Goal: Register for event/course

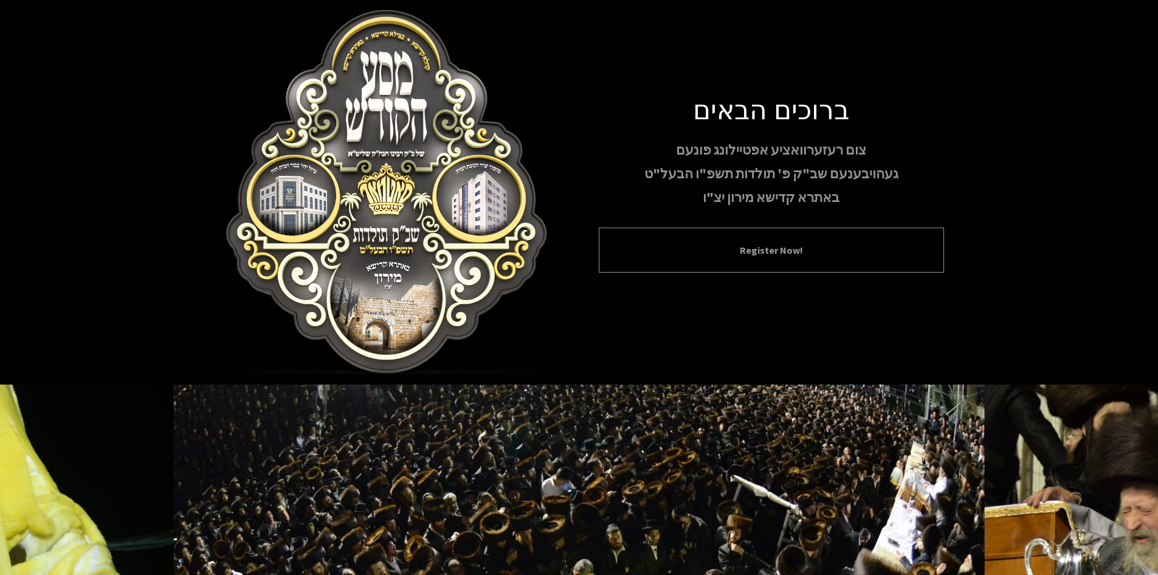
click at [790, 243] on div "Register Now!" at bounding box center [771, 249] width 345 height 45
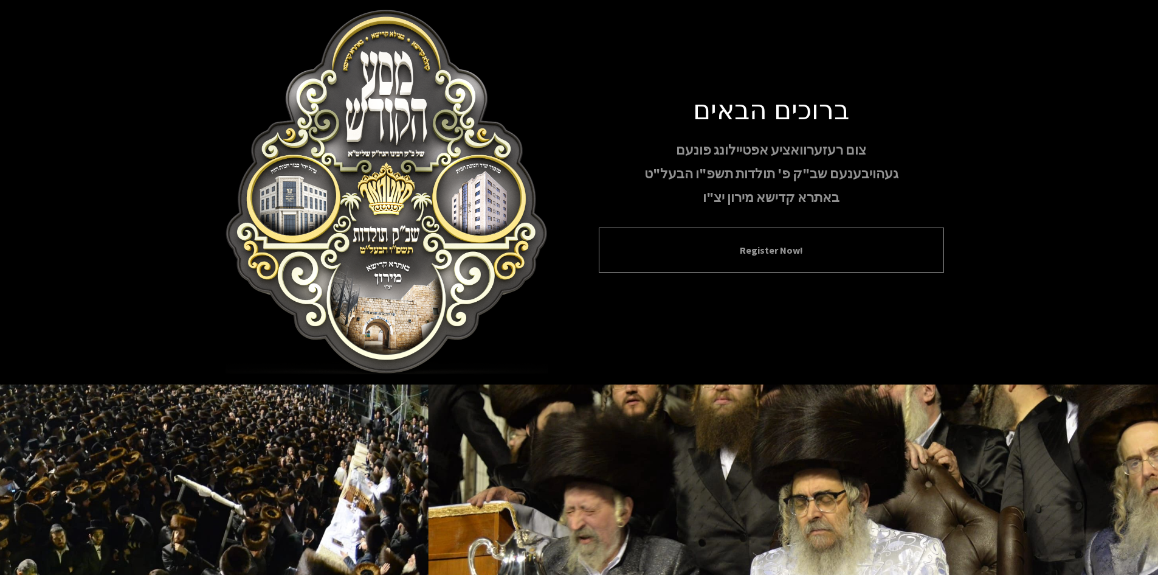
click at [777, 254] on button "Register Now!" at bounding box center [771, 250] width 315 height 15
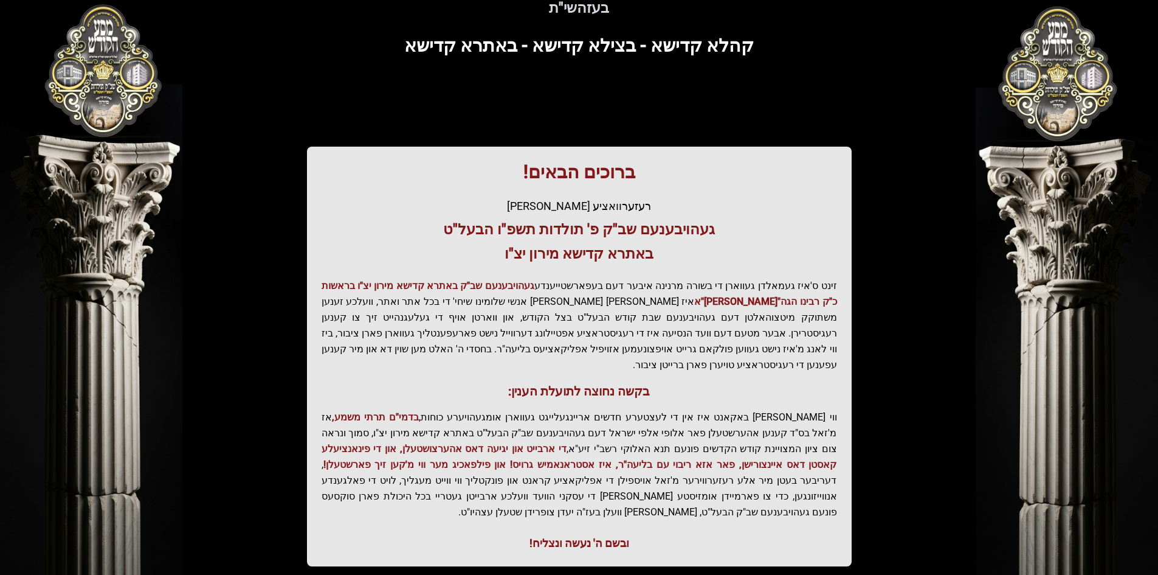
scroll to position [130, 0]
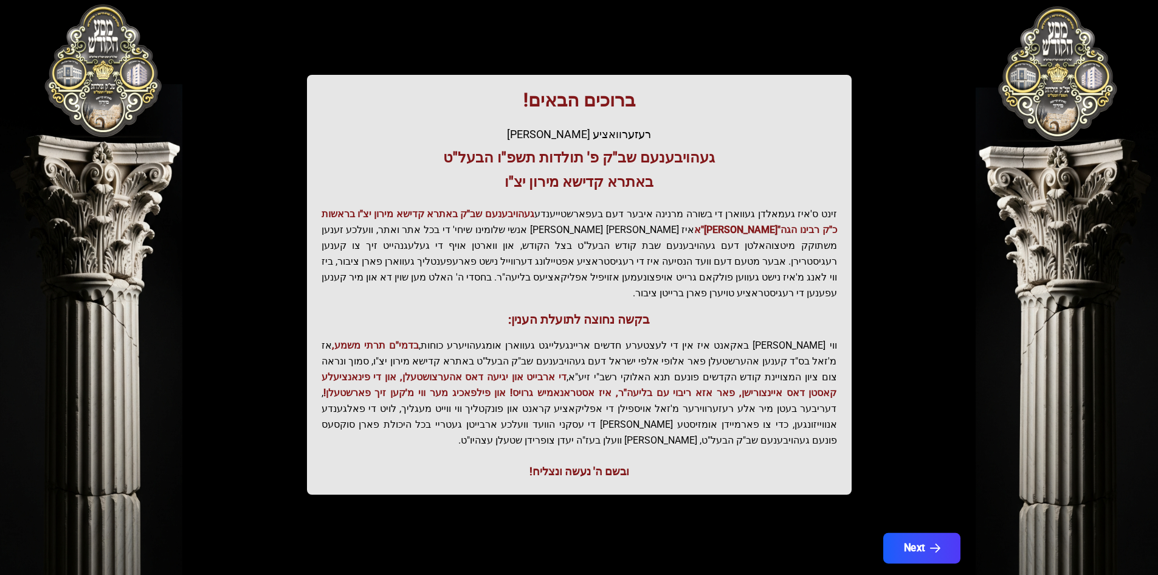
click at [938, 543] on icon "button" at bounding box center [935, 548] width 10 height 10
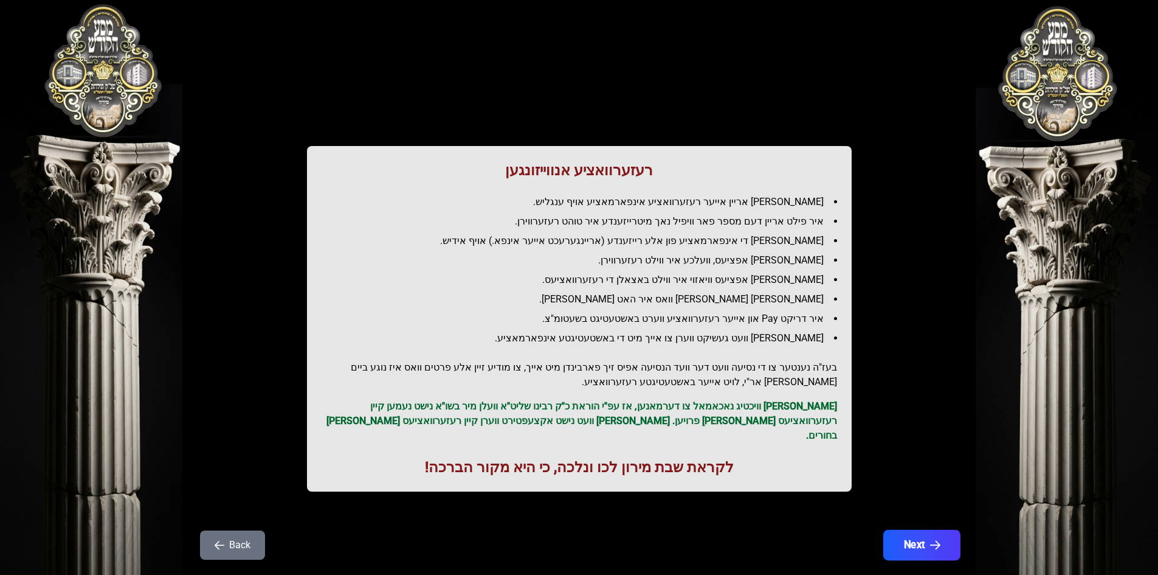
click at [936, 540] on icon "button" at bounding box center [935, 545] width 10 height 10
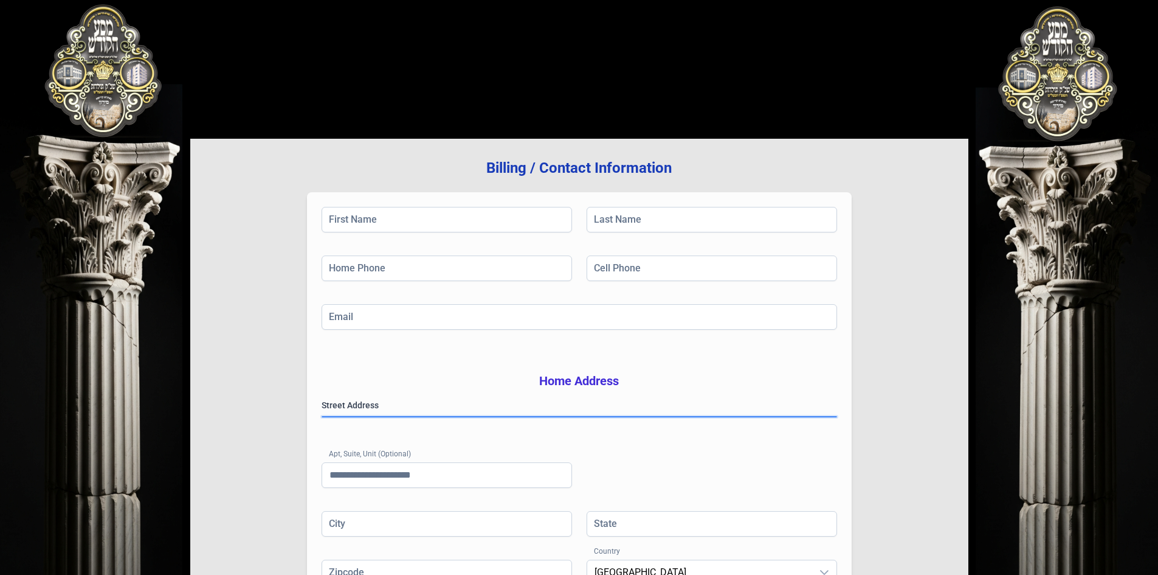
click at [322, 417] on gmp-place-autocomplete at bounding box center [322, 417] width 0 height 0
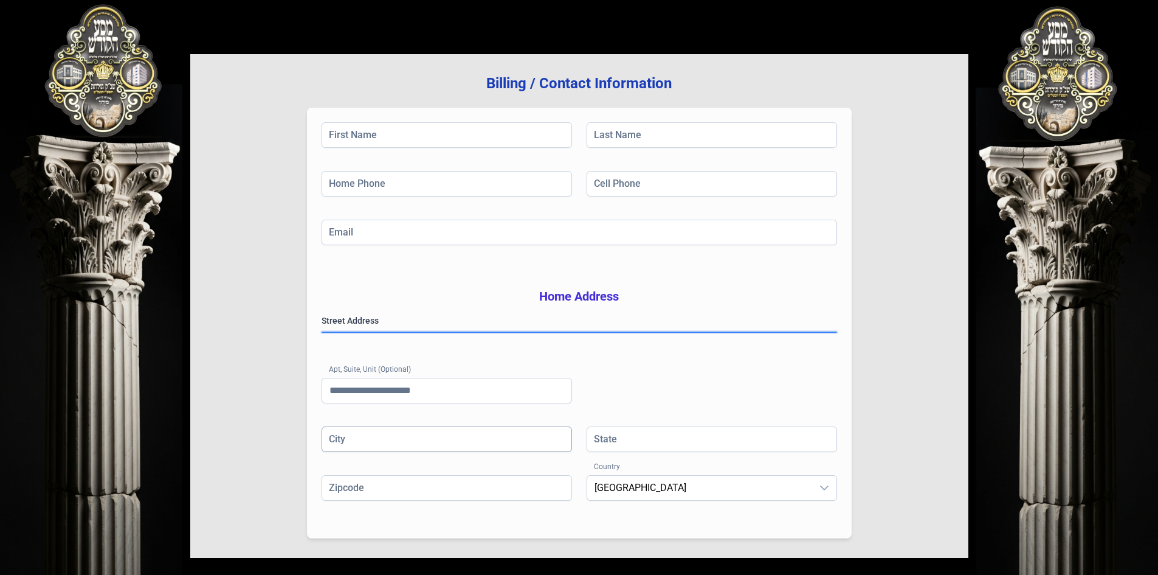
scroll to position [178, 0]
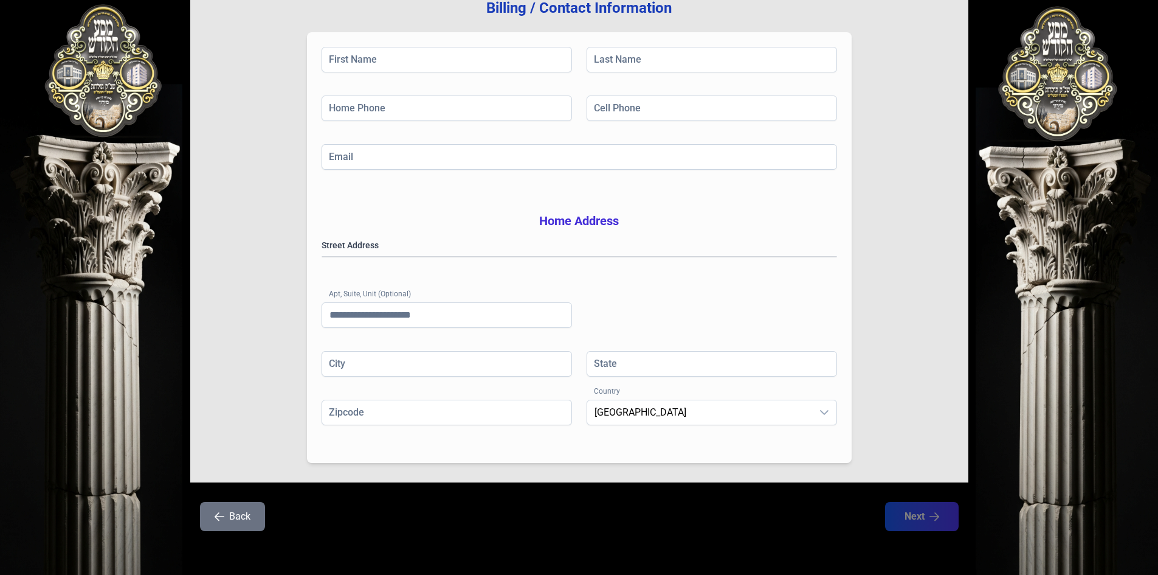
click at [229, 517] on button "Back" at bounding box center [232, 516] width 65 height 29
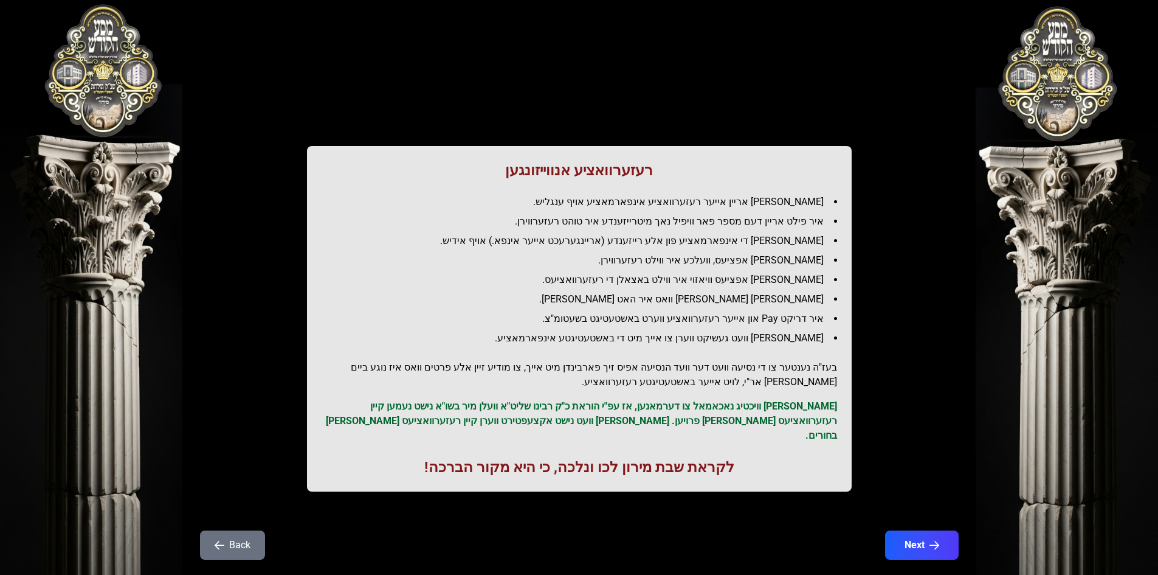
click at [240, 534] on button "Back" at bounding box center [232, 544] width 65 height 29
